Goal: Check status: Check status

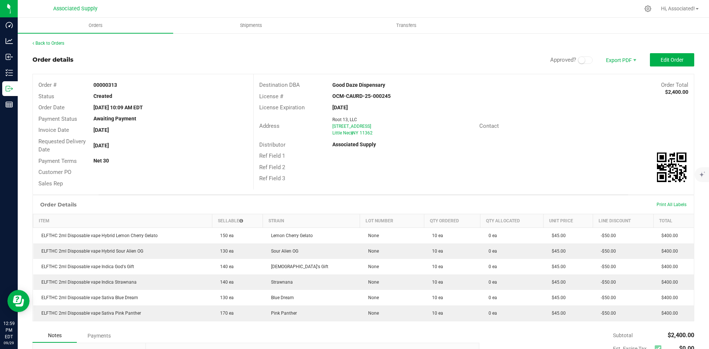
scroll to position [101, 0]
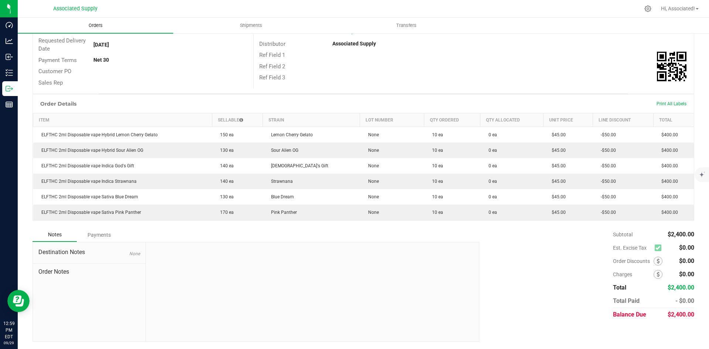
click at [97, 28] on span "Orders" at bounding box center [96, 25] width 34 height 7
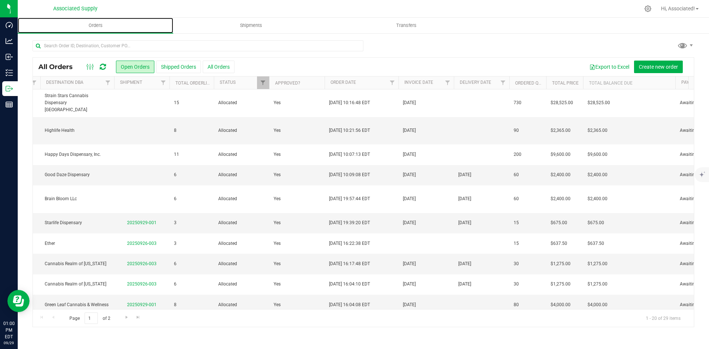
scroll to position [0, 652]
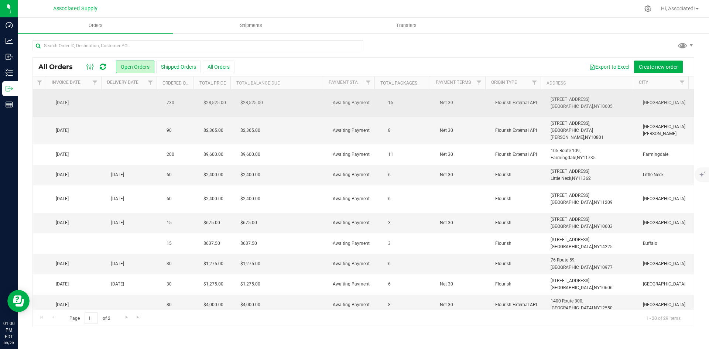
drag, startPoint x: 609, startPoint y: 106, endPoint x: 570, endPoint y: 100, distance: 39.9
click at [546, 96] on td "[STREET_ADDRESS] [GEOGRAPHIC_DATA], [GEOGRAPHIC_DATA] 10605" at bounding box center [592, 103] width 92 height 28
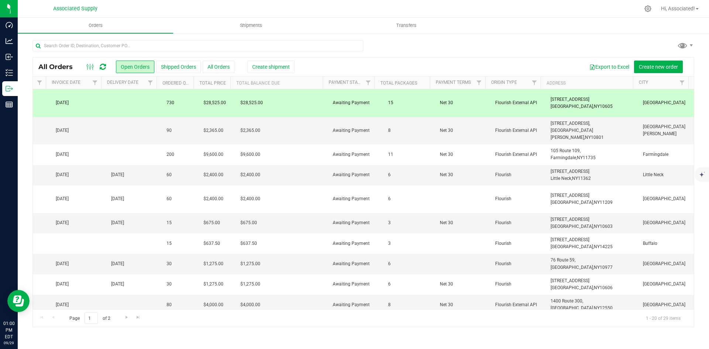
copy span "[STREET_ADDRESS]"
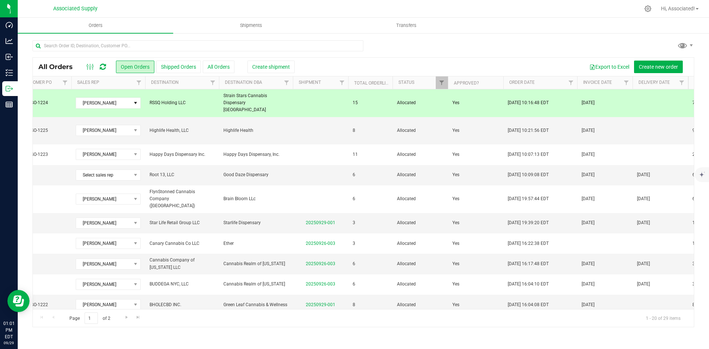
scroll to position [0, 0]
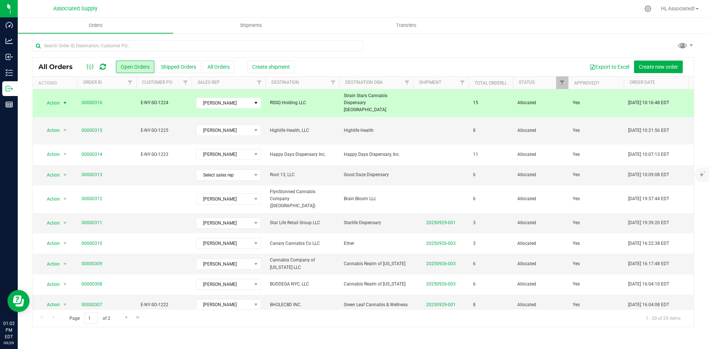
click at [353, 100] on span "Strain Stars Cannabis Dispensary [GEOGRAPHIC_DATA]" at bounding box center [376, 102] width 65 height 21
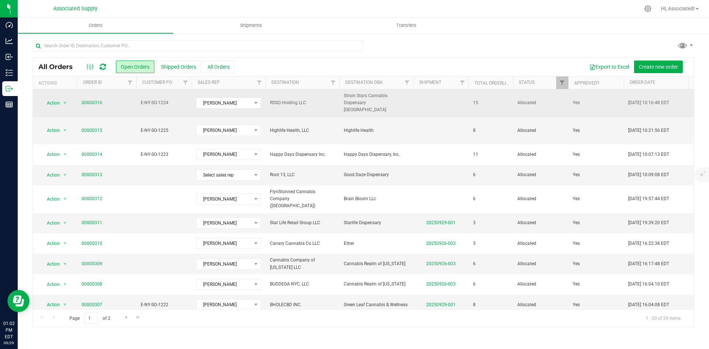
click at [353, 100] on span "Strain Stars Cannabis Dispensary [GEOGRAPHIC_DATA]" at bounding box center [376, 102] width 65 height 21
